Goal: Task Accomplishment & Management: Use online tool/utility

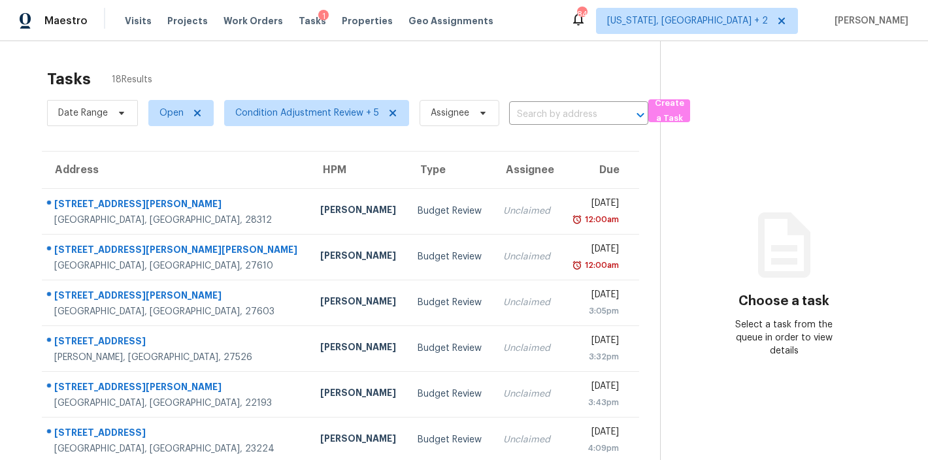
click at [581, 27] on div "Maestro Visits Projects Work Orders Tasks 1 Properties Geo Assignments 84 Washi…" at bounding box center [464, 20] width 928 height 41
click at [559, 29] on div "Maestro Visits Projects Work Orders Tasks 1 Properties Geo Assignments 84 Washi…" at bounding box center [464, 20] width 928 height 41
click at [361, 56] on div "Tasks 18 Results Date Range Open Condition Adjustment Review + 5 Assignee ​ Cre…" at bounding box center [464, 361] width 928 height 640
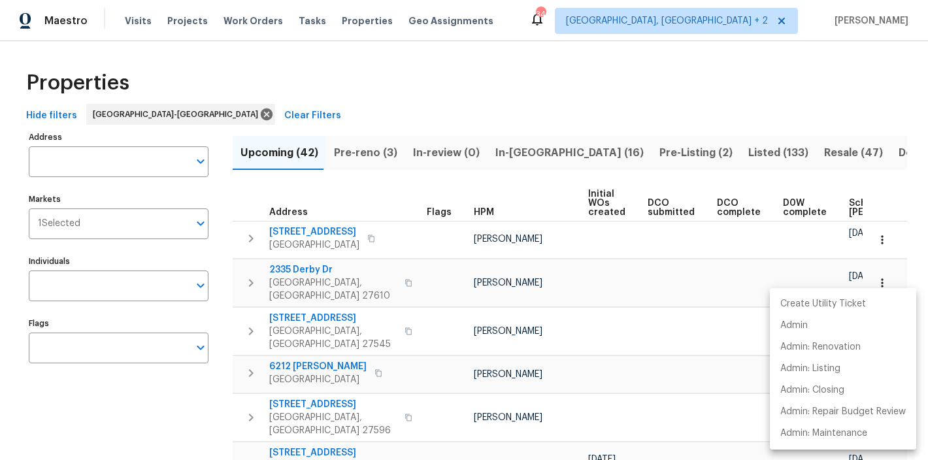
scroll to position [0, 182]
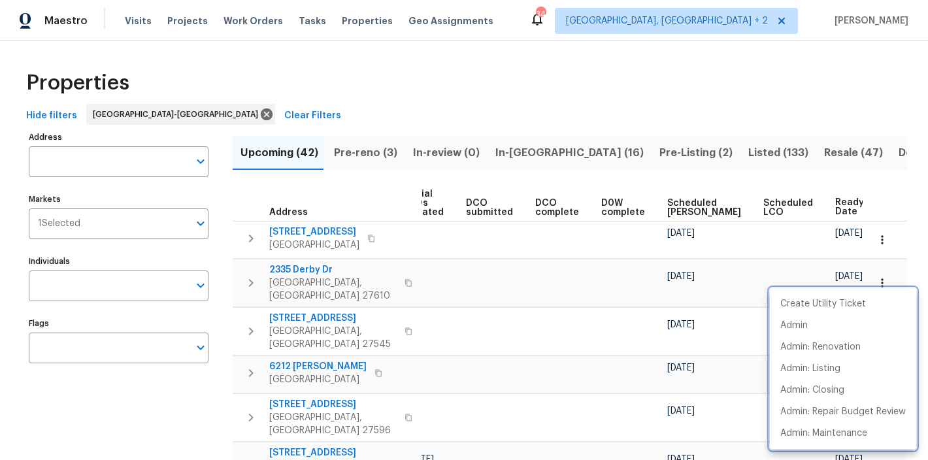
click at [536, 24] on div at bounding box center [464, 230] width 928 height 460
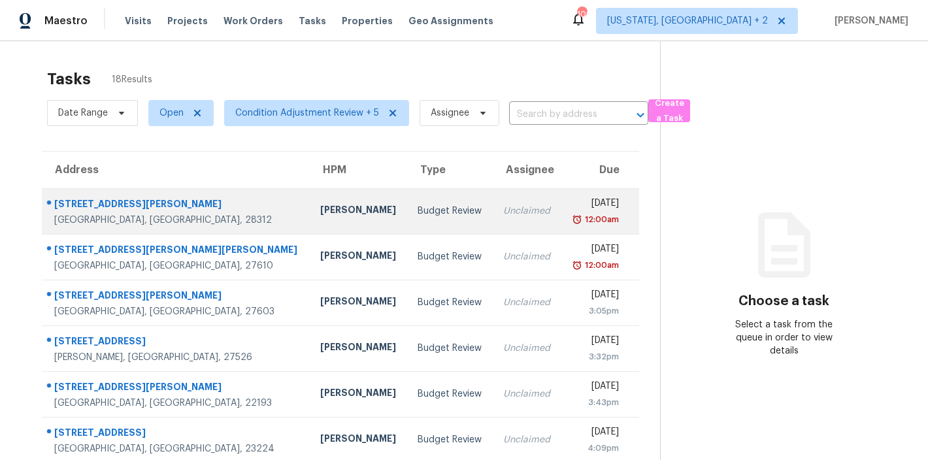
click at [418, 210] on div "Budget Review" at bounding box center [450, 211] width 65 height 13
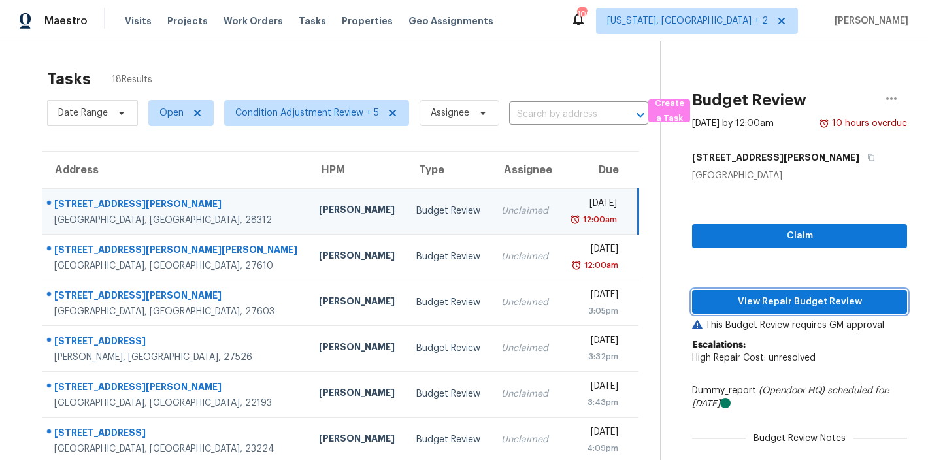
click at [820, 307] on span "View Repair Budget Review" at bounding box center [800, 302] width 194 height 16
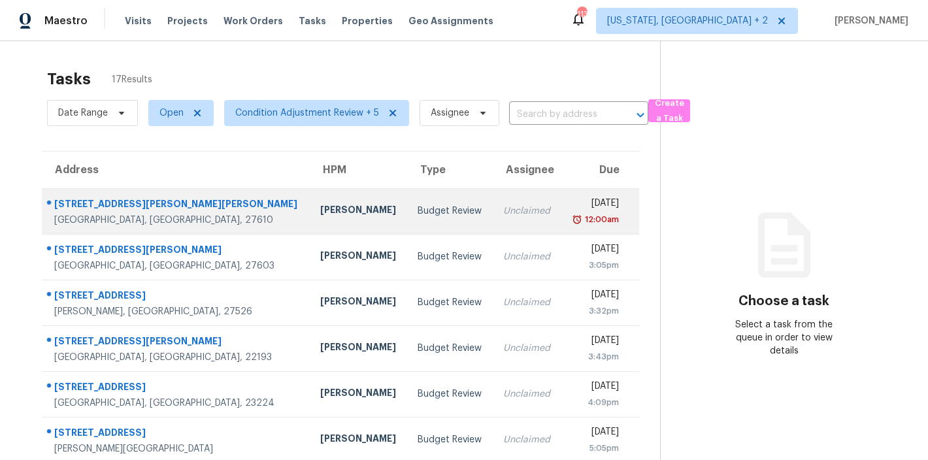
click at [493, 211] on td "Unclaimed" at bounding box center [527, 211] width 69 height 46
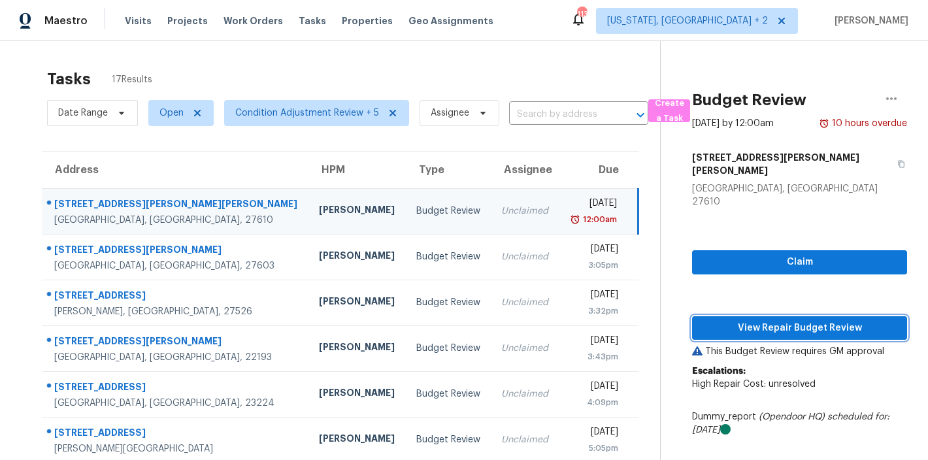
click at [821, 320] on span "View Repair Budget Review" at bounding box center [800, 328] width 194 height 16
